Goal: Obtain resource: Download file/media

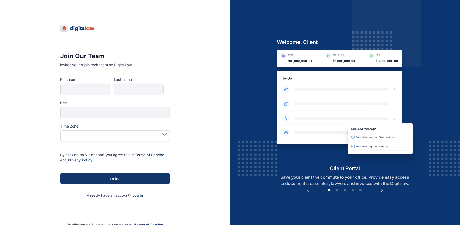
type input "*******"
type input "**********"
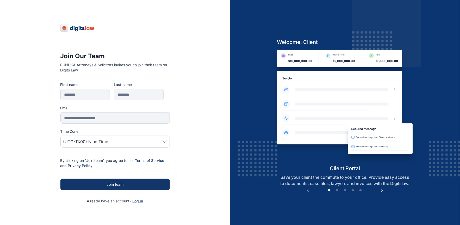
click at [135, 201] on span "Log in" at bounding box center [137, 201] width 11 height 4
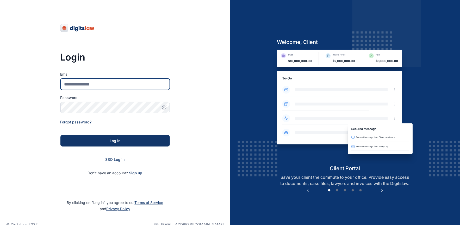
type input "**********"
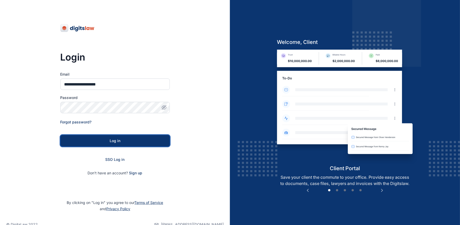
click at [118, 141] on div "Log in" at bounding box center [115, 140] width 93 height 5
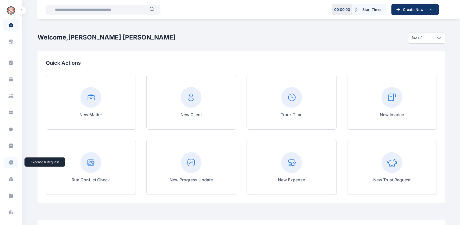
click at [10, 161] on icon at bounding box center [11, 163] width 4 height 4
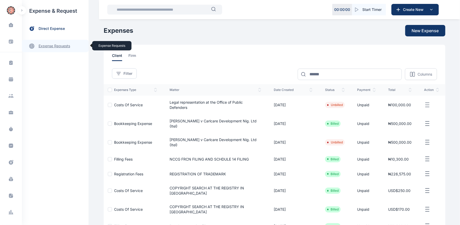
click at [49, 49] on link "expense requests expense requests" at bounding box center [55, 46] width 67 height 12
click at [55, 66] on span "Expense Request Expense Request" at bounding box center [62, 65] width 47 height 10
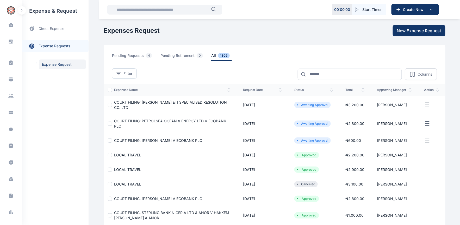
click at [154, 121] on span "COURT FILING: PETROLSEA OCEAN & ENERGY LTD V ECOBANK PLC" at bounding box center [170, 124] width 112 height 10
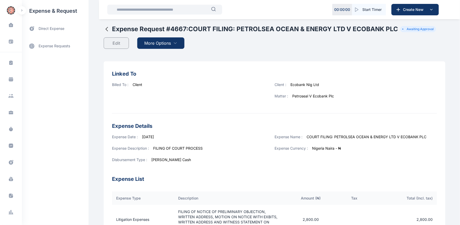
click at [150, 42] on span "More Options" at bounding box center [157, 43] width 27 height 6
click at [154, 55] on span "Download PDF" at bounding box center [160, 55] width 22 height 5
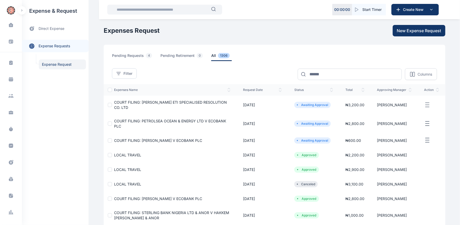
click at [180, 140] on span "COURT FILING: [PERSON_NAME] V ECOBANK PLC" at bounding box center [158, 140] width 88 height 4
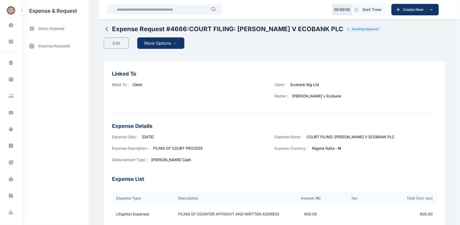
click at [152, 45] on span "More Options" at bounding box center [157, 43] width 27 height 6
click at [159, 54] on span "Download PDF" at bounding box center [160, 55] width 22 height 5
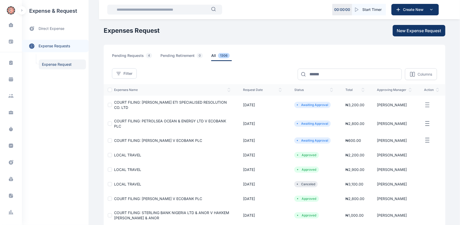
click at [160, 102] on span "COURT FILING: [PERSON_NAME] ETI SPECIALISED RESOLUTION CO. LTD" at bounding box center [170, 105] width 113 height 10
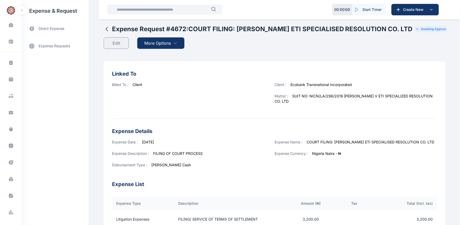
click at [155, 42] on span "More Options" at bounding box center [157, 43] width 27 height 6
click at [152, 55] on span "Download PDF" at bounding box center [160, 55] width 22 height 5
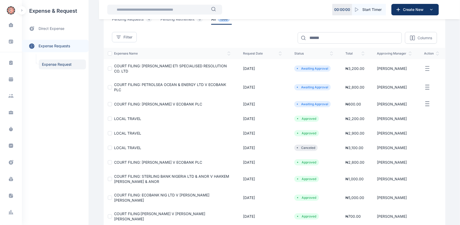
scroll to position [36, 0]
click at [175, 164] on span "COURT FILING: [PERSON_NAME] V ECOBANK PLC" at bounding box center [158, 163] width 88 height 4
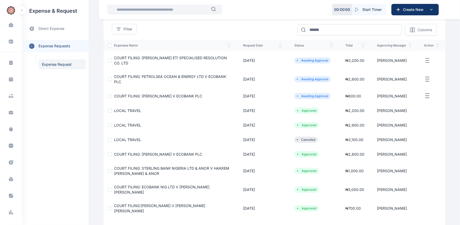
scroll to position [29, 0]
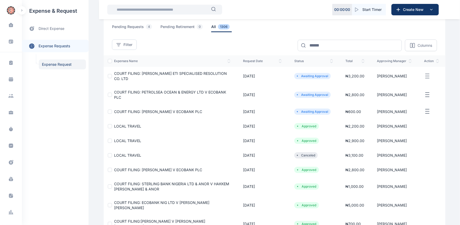
click at [152, 170] on span "COURT FILING: [PERSON_NAME] V ECOBANK PLC" at bounding box center [158, 170] width 88 height 4
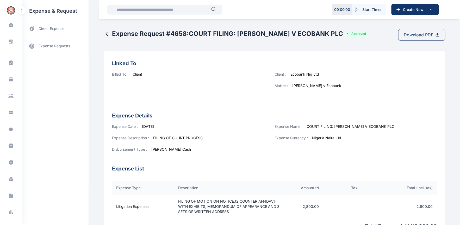
click at [404, 38] on span "Download PDF" at bounding box center [418, 35] width 29 height 6
